Goal: Transaction & Acquisition: Purchase product/service

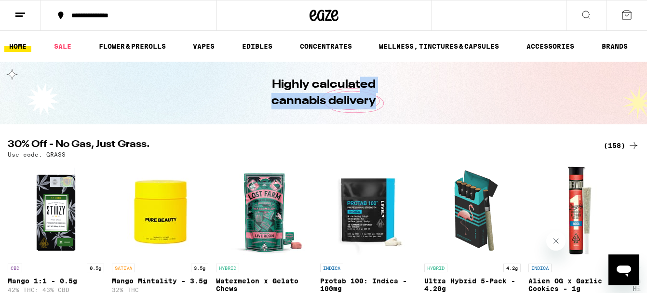
click at [19, 16] on line at bounding box center [18, 16] width 7 height 0
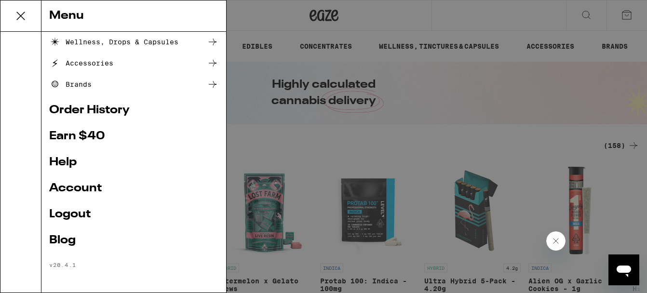
drag, startPoint x: 437, startPoint y: 149, endPoint x: 367, endPoint y: 134, distance: 71.4
click at [437, 149] on div "Menu Shop Buy It Again Sale Flower & Prerolls Vapes Edibles Concentrates Wellne…" at bounding box center [323, 146] width 647 height 293
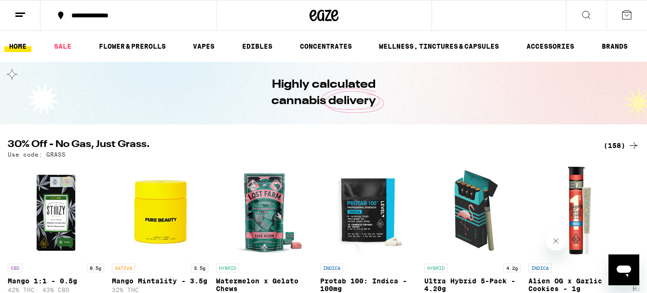
click at [15, 47] on link "HOME" at bounding box center [17, 47] width 27 height 12
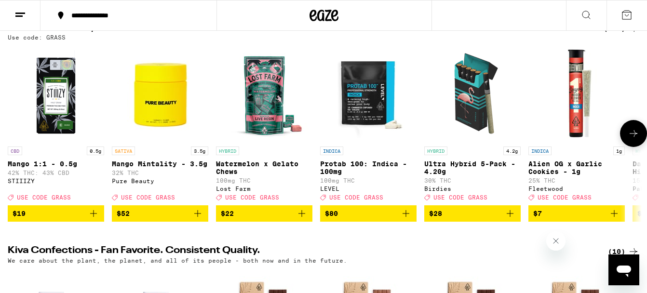
scroll to position [118, 0]
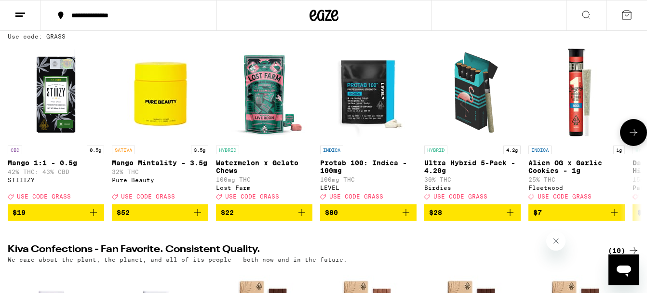
click at [632, 137] on icon at bounding box center [634, 133] width 12 height 12
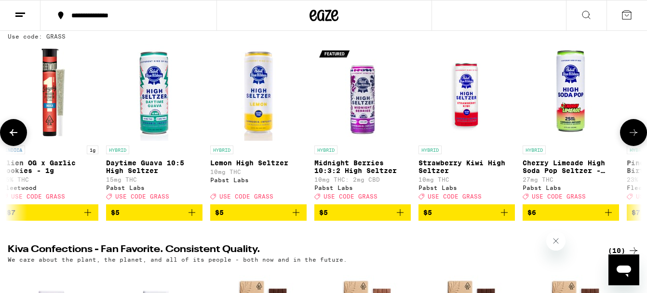
click at [632, 137] on icon at bounding box center [634, 133] width 12 height 12
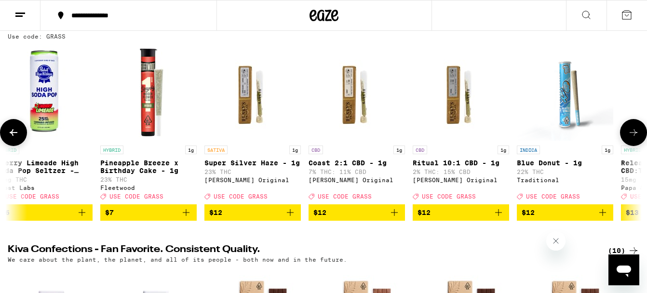
click at [632, 137] on icon at bounding box center [634, 133] width 12 height 12
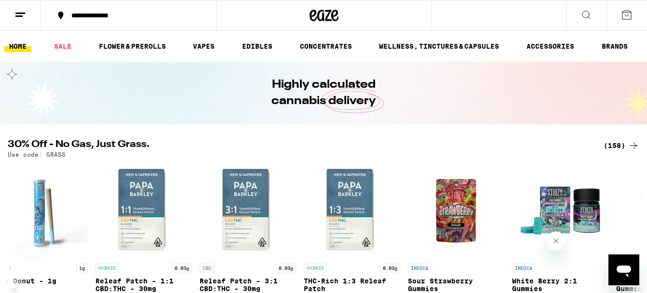
scroll to position [0, 1580]
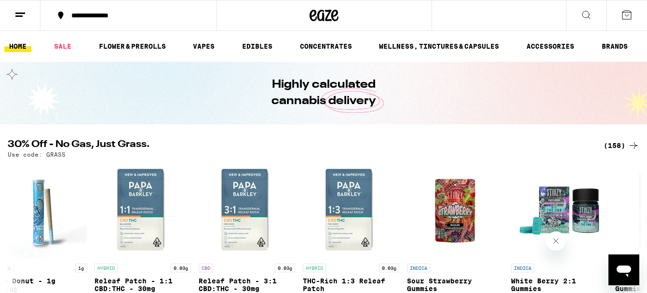
click at [617, 146] on div "(158)" at bounding box center [622, 146] width 36 height 12
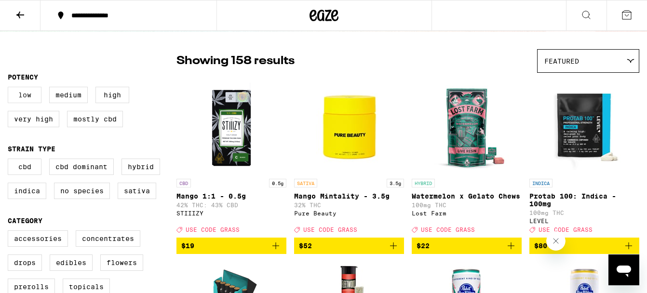
scroll to position [77, 0]
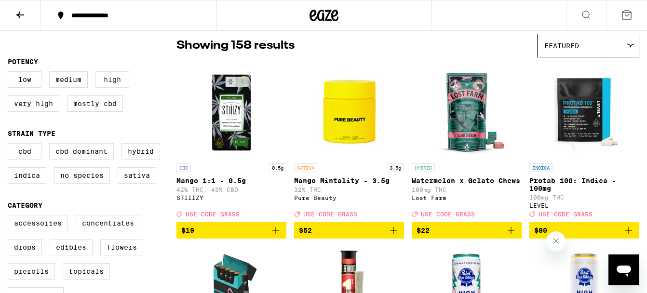
click at [113, 80] on label "High" at bounding box center [112, 79] width 34 height 16
click at [10, 73] on input "High" at bounding box center [10, 73] width 0 height 0
checkbox input "true"
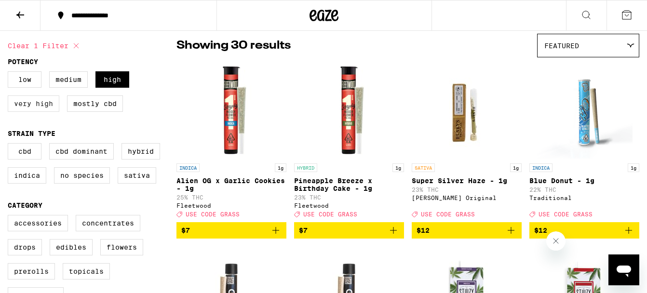
click at [43, 112] on label "Very High" at bounding box center [34, 103] width 52 height 16
click at [10, 73] on input "Very High" at bounding box center [10, 73] width 0 height 0
checkbox input "true"
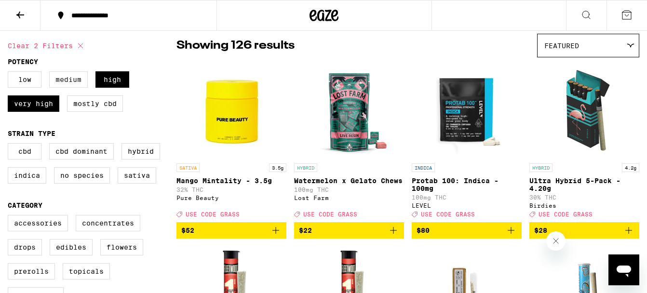
click at [71, 81] on label "Medium" at bounding box center [68, 79] width 39 height 16
click at [10, 73] on input "Medium" at bounding box center [10, 73] width 0 height 0
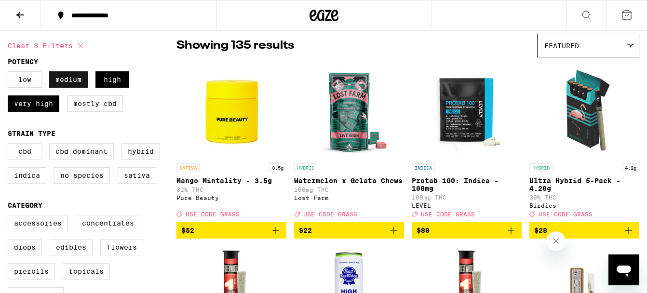
click at [66, 81] on label "Medium" at bounding box center [68, 79] width 39 height 16
click at [10, 73] on input "Medium" at bounding box center [10, 73] width 0 height 0
checkbox input "false"
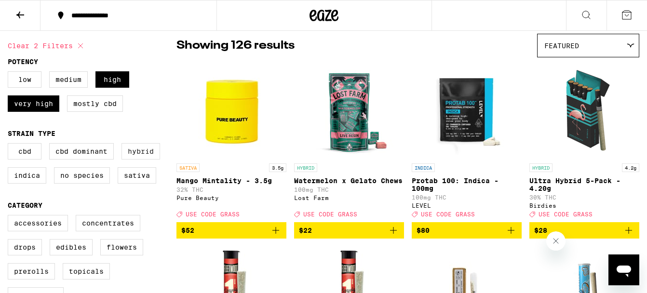
click at [152, 158] on label "Hybrid" at bounding box center [141, 151] width 39 height 16
click at [10, 145] on input "Hybrid" at bounding box center [10, 145] width 0 height 0
checkbox input "true"
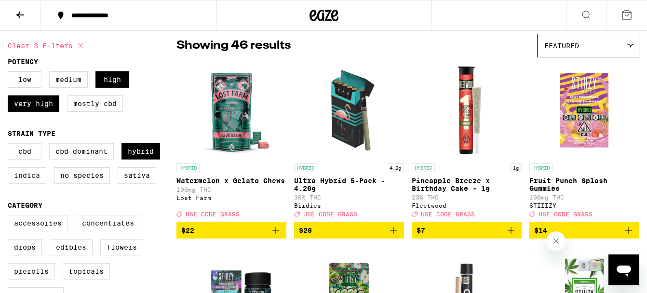
click at [24, 180] on label "Indica" at bounding box center [27, 175] width 39 height 16
click at [10, 145] on input "Indica" at bounding box center [10, 145] width 0 height 0
checkbox input "true"
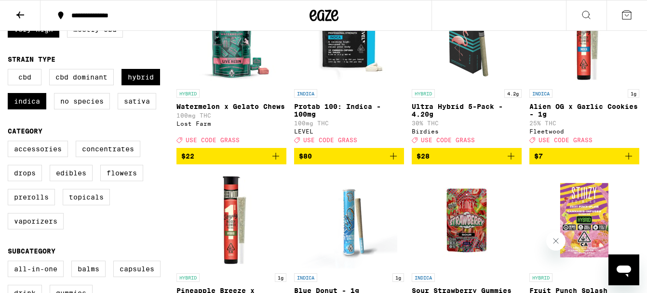
scroll to position [156, 0]
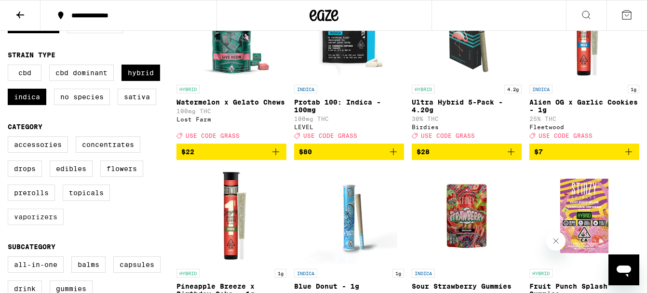
click at [42, 225] on label "Vaporizers" at bounding box center [36, 217] width 56 height 16
click at [10, 138] on input "Vaporizers" at bounding box center [10, 138] width 0 height 0
checkbox input "true"
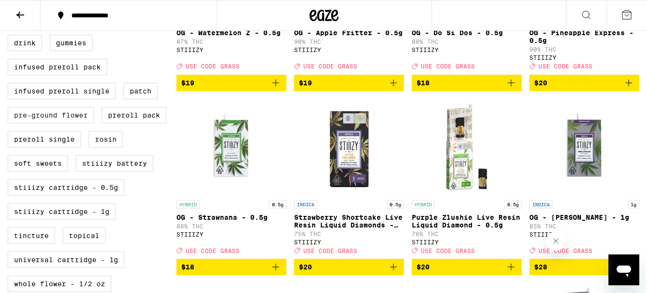
scroll to position [406, 0]
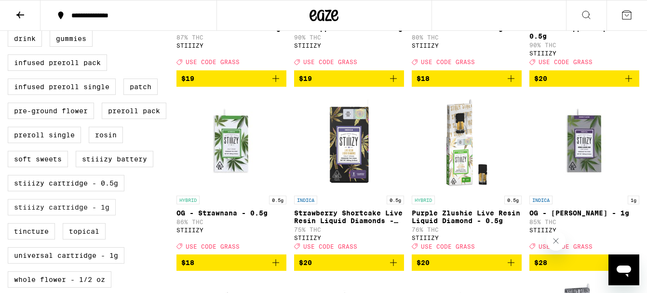
click at [99, 216] on label "STIIIZY Cartridge - 1g" at bounding box center [62, 207] width 108 height 16
click at [10, 8] on input "STIIIZY Cartridge - 1g" at bounding box center [10, 8] width 0 height 0
checkbox input "true"
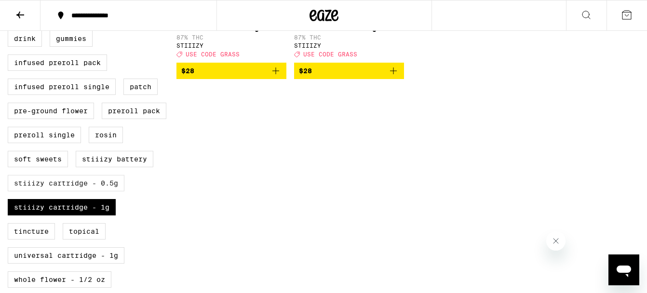
click at [100, 191] on label "STIIIZY Cartridge - 0.5g" at bounding box center [66, 183] width 117 height 16
click at [10, 8] on input "STIIIZY Cartridge - 0.5g" at bounding box center [10, 8] width 0 height 0
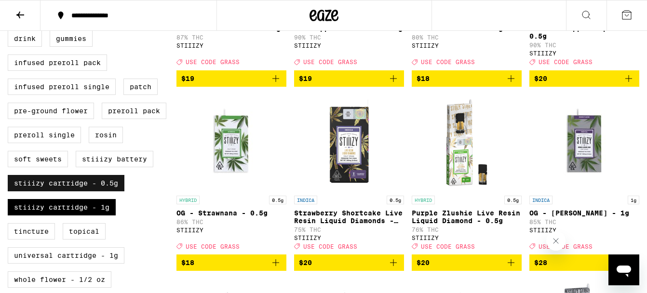
click at [100, 191] on label "STIIIZY Cartridge - 0.5g" at bounding box center [66, 183] width 117 height 16
click at [10, 8] on input "STIIIZY Cartridge - 0.5g" at bounding box center [10, 8] width 0 height 0
checkbox input "false"
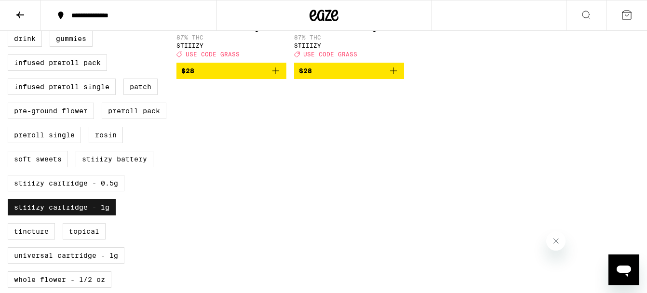
click at [93, 216] on label "STIIIZY Cartridge - 1g" at bounding box center [62, 207] width 108 height 16
click at [10, 8] on input "STIIIZY Cartridge - 1g" at bounding box center [10, 8] width 0 height 0
checkbox input "false"
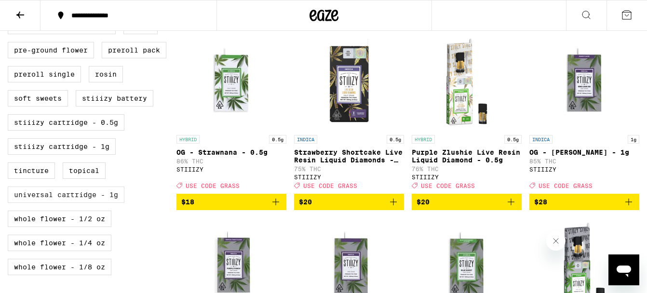
click at [89, 203] on label "Universal Cartridge - 1g" at bounding box center [66, 195] width 117 height 16
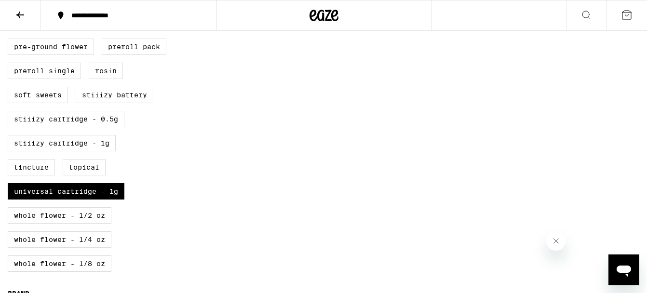
scroll to position [520, 0]
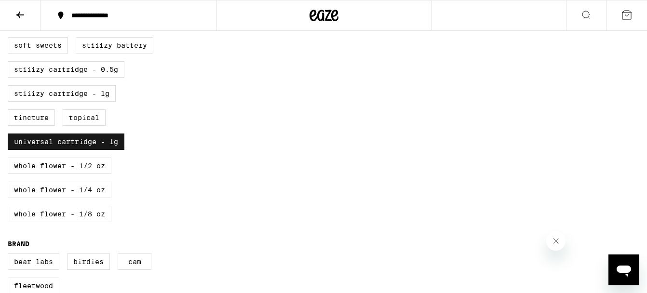
click at [98, 150] on label "Universal Cartridge - 1g" at bounding box center [66, 142] width 117 height 16
checkbox input "false"
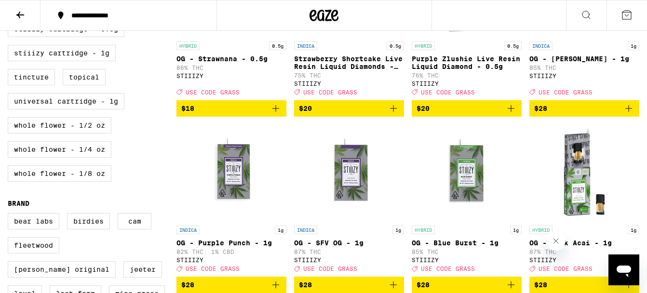
scroll to position [623, 0]
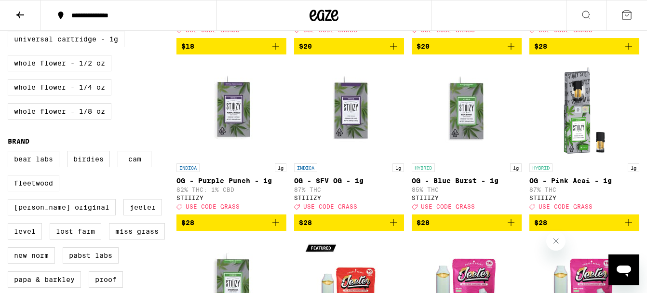
click at [345, 152] on img "Open page for OG - SFV OG - 1g from STIIIZY" at bounding box center [349, 110] width 96 height 96
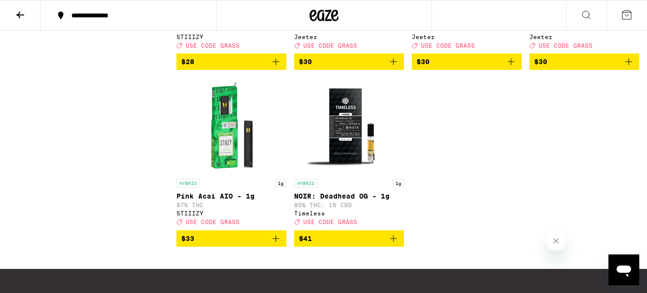
scroll to position [986, 0]
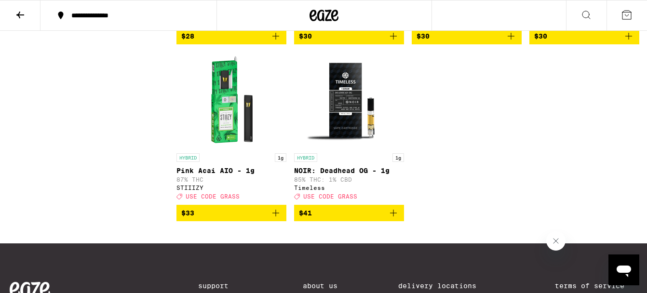
click at [372, 219] on span "$41" at bounding box center [349, 213] width 100 height 12
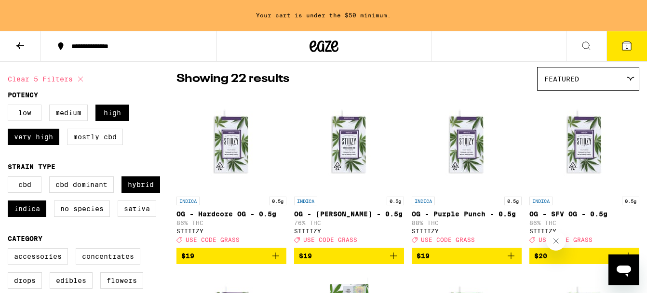
scroll to position [82, 0]
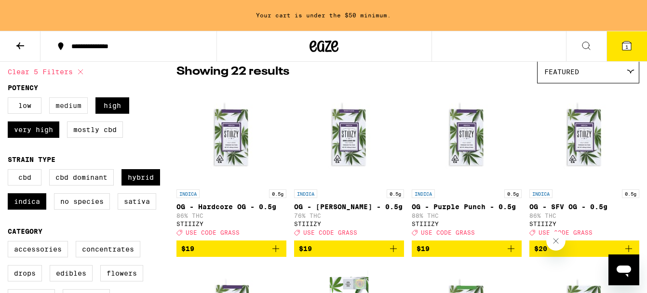
click at [81, 110] on label "Medium" at bounding box center [68, 105] width 39 height 16
click at [10, 99] on input "Medium" at bounding box center [10, 99] width 0 height 0
checkbox input "true"
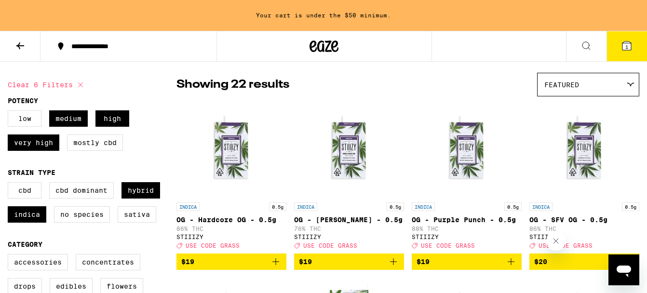
scroll to position [70, 0]
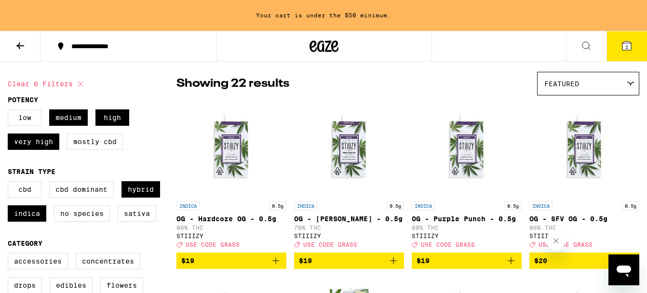
click at [19, 46] on icon at bounding box center [20, 46] width 12 height 12
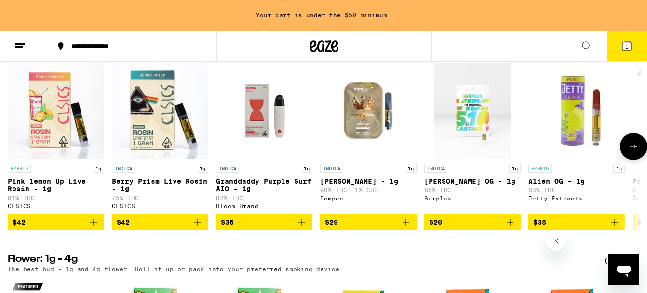
scroll to position [1030, 0]
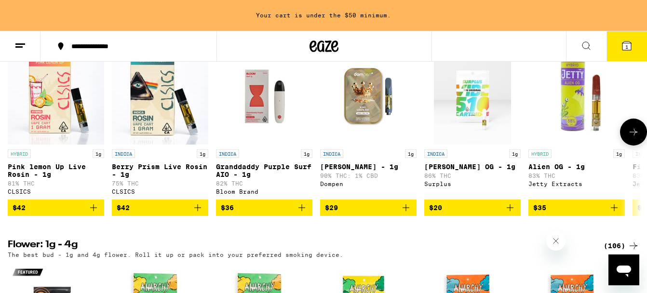
click at [71, 214] on span "$42" at bounding box center [56, 208] width 87 height 12
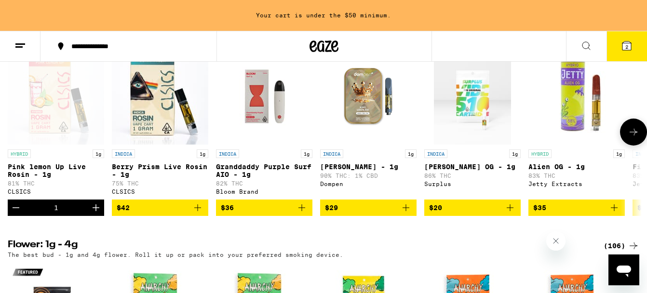
scroll to position [999, 0]
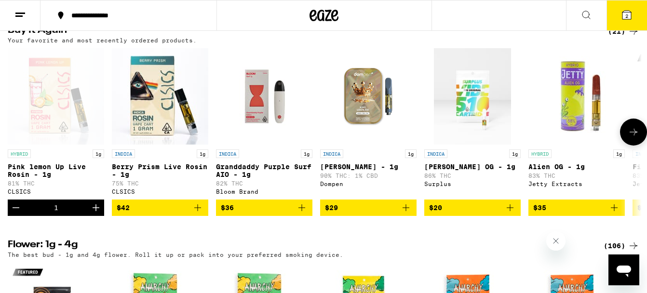
click at [149, 214] on span "$42" at bounding box center [160, 208] width 87 height 12
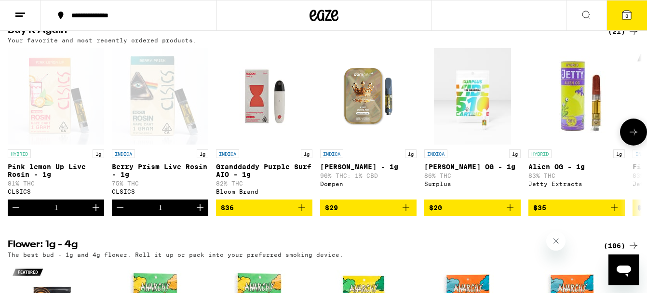
scroll to position [0, 0]
click at [619, 18] on button "3" at bounding box center [627, 15] width 41 height 30
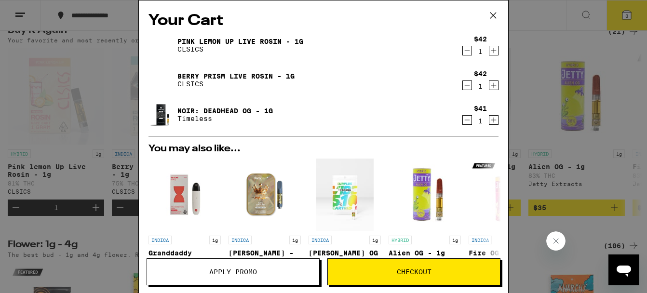
click at [494, 121] on icon "Increment" at bounding box center [494, 120] width 9 height 12
click at [469, 122] on icon "Decrement" at bounding box center [467, 120] width 9 height 12
click at [468, 122] on icon "Decrement" at bounding box center [467, 120] width 9 height 12
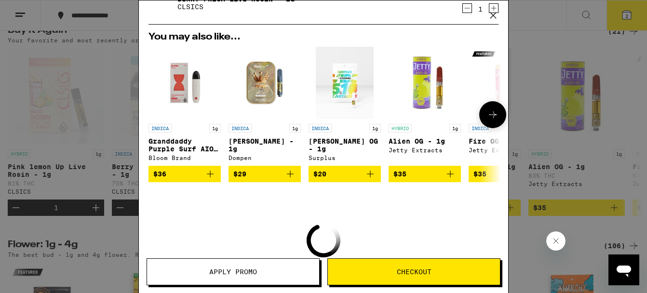
scroll to position [92, 0]
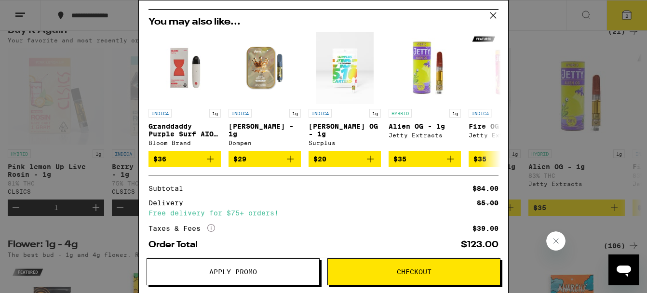
click at [237, 271] on span "Apply Promo" at bounding box center [233, 272] width 48 height 7
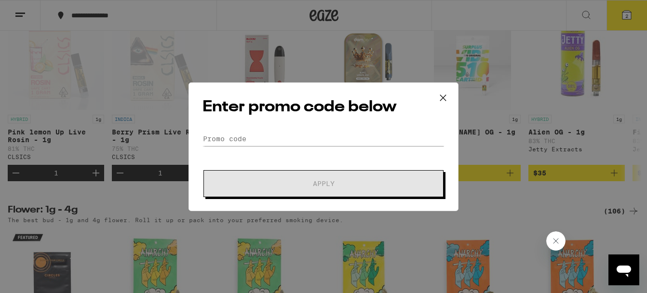
scroll to position [1033, 0]
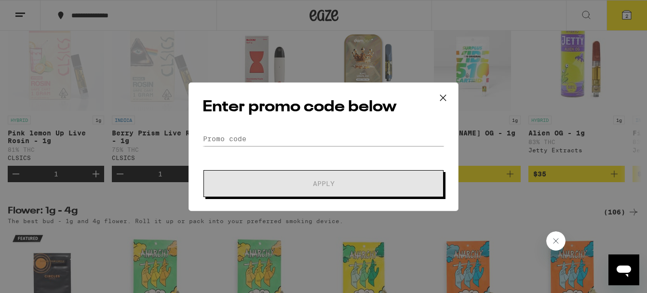
click at [443, 99] on icon at bounding box center [443, 98] width 14 height 14
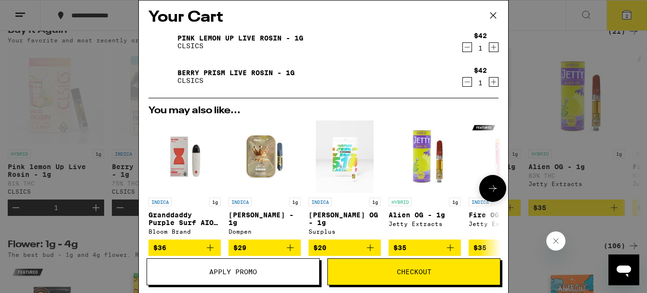
scroll to position [142, 0]
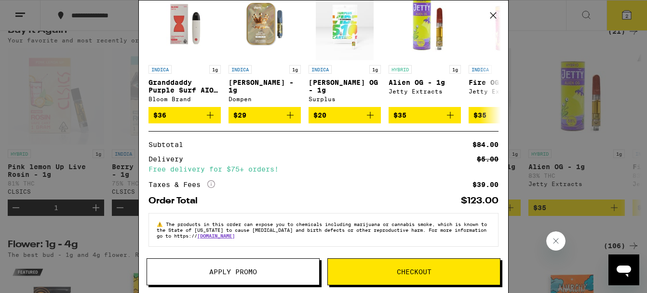
click at [387, 267] on button "Checkout" at bounding box center [413, 272] width 173 height 27
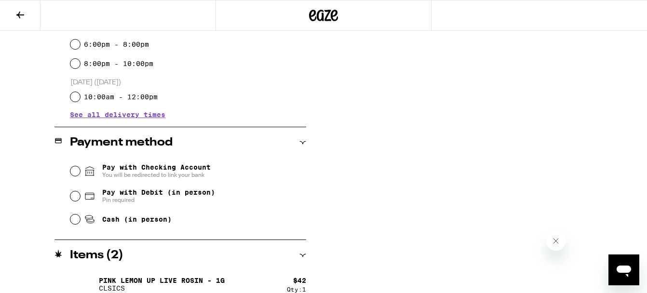
scroll to position [331, 0]
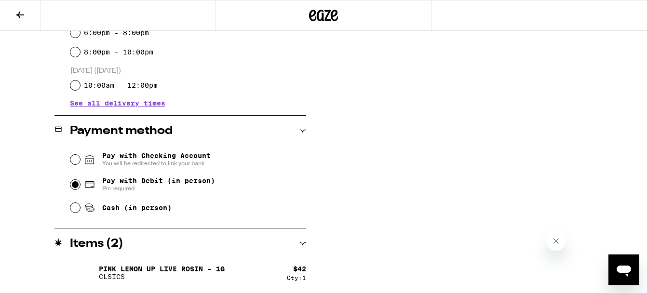
click at [74, 185] on input "Pay with Debit (in person) Pin required" at bounding box center [75, 185] width 10 height 10
radio input "true"
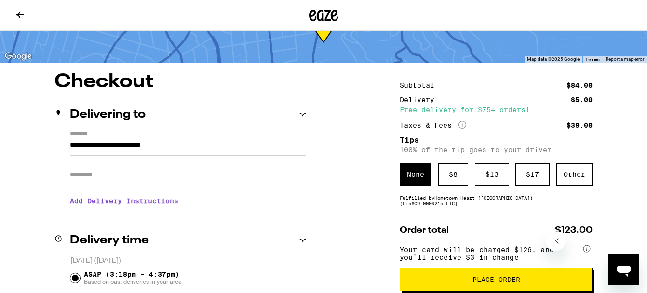
scroll to position [52, 0]
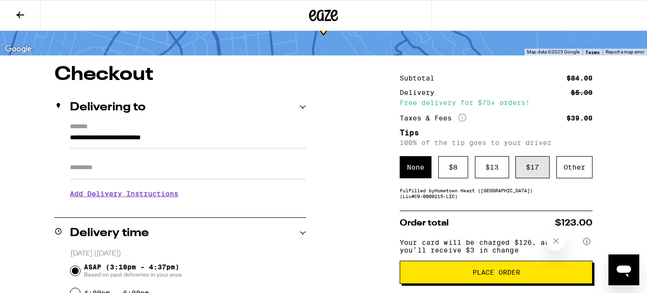
click at [539, 174] on div "$ 17" at bounding box center [533, 167] width 34 height 22
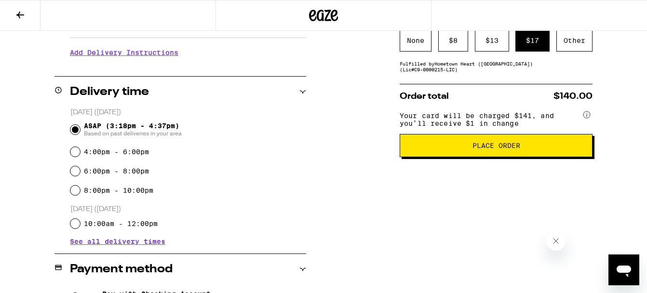
scroll to position [195, 0]
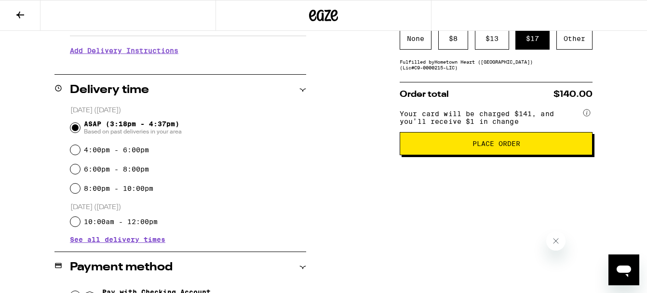
click at [492, 147] on span "Place Order" at bounding box center [497, 143] width 48 height 7
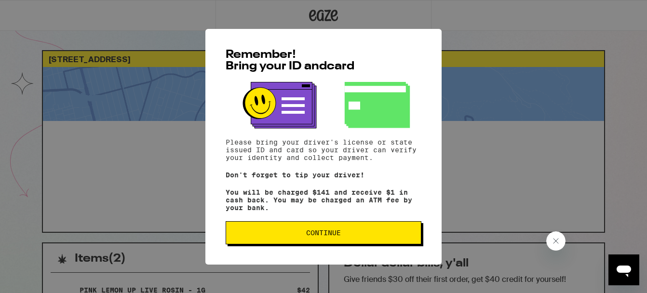
click at [275, 235] on span "Continue" at bounding box center [323, 233] width 179 height 7
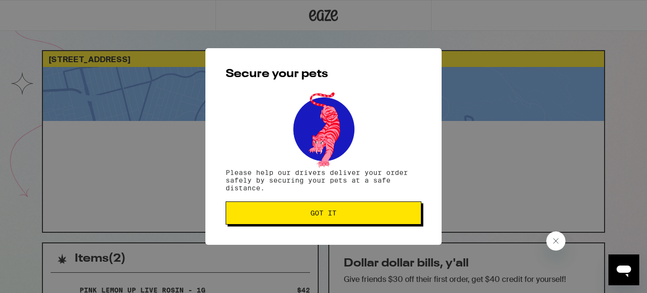
click at [278, 219] on button "Got it" at bounding box center [324, 213] width 196 height 23
